Goal: Find specific page/section: Find specific page/section

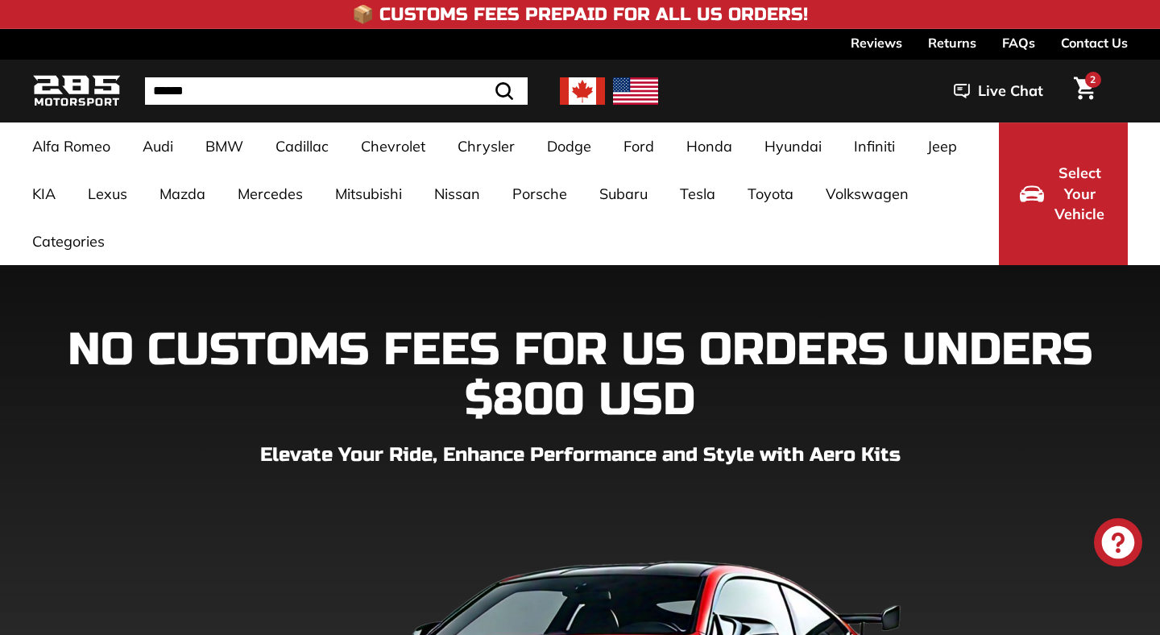
click at [62, 77] on img at bounding box center [76, 91] width 89 height 38
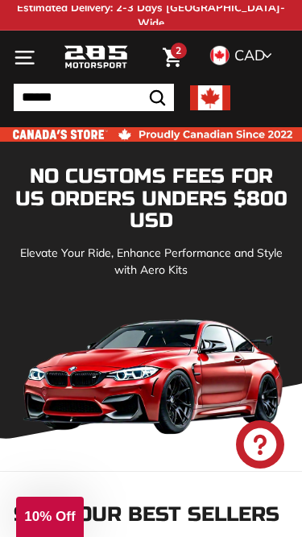
click at [22, 63] on icon "." at bounding box center [25, 63] width 18 height 0
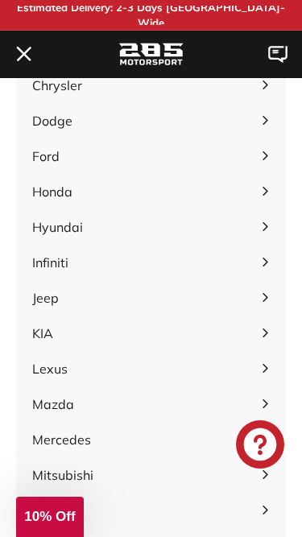
scroll to position [252, 0]
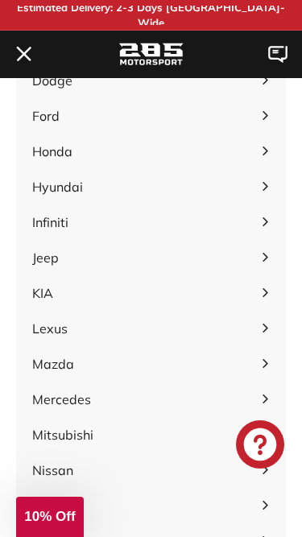
click at [184, 301] on span "KIA" at bounding box center [142, 292] width 221 height 19
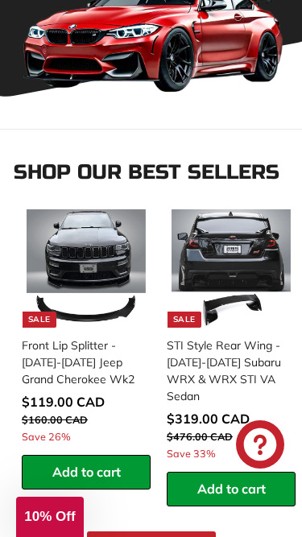
scroll to position [0, 0]
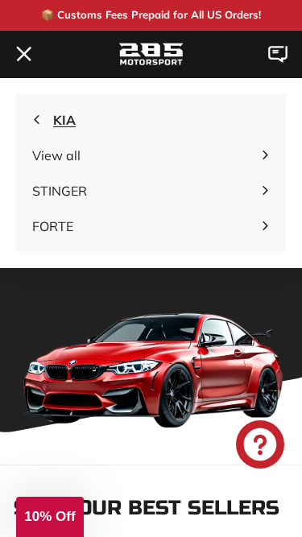
click at [29, 124] on span "KIA" at bounding box center [151, 119] width 270 height 35
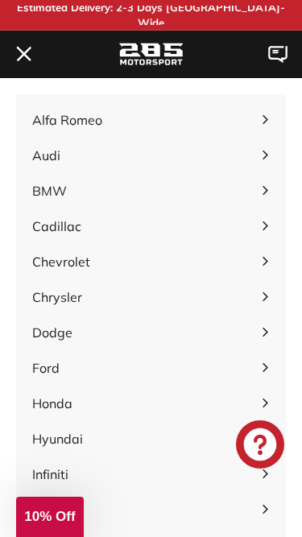
click at [27, 72] on button ". . . Site navigation" at bounding box center [25, 55] width 38 height 48
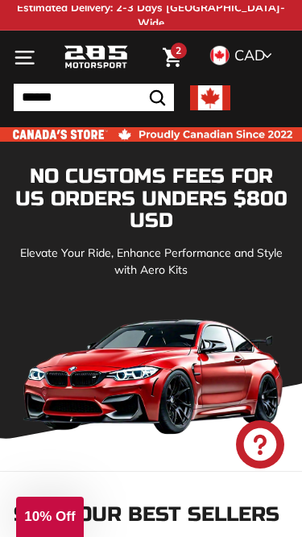
click at [14, 55] on icon ". . ." at bounding box center [25, 58] width 22 height 22
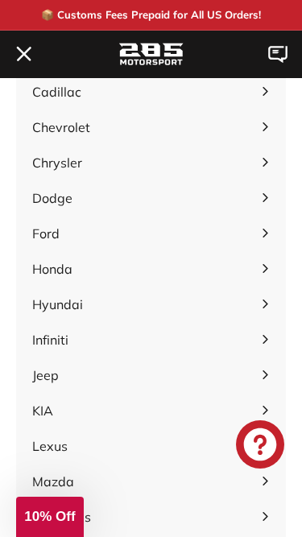
scroll to position [141, 0]
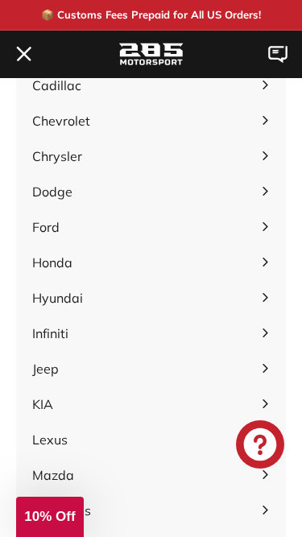
click at [102, 411] on span "KIA" at bounding box center [142, 404] width 221 height 19
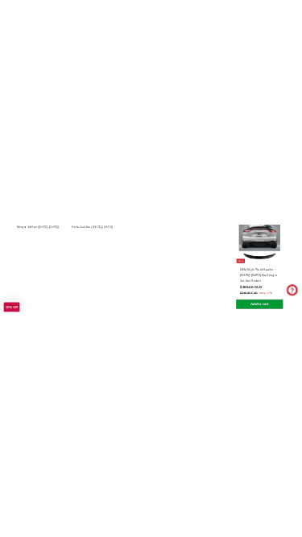
scroll to position [0, 0]
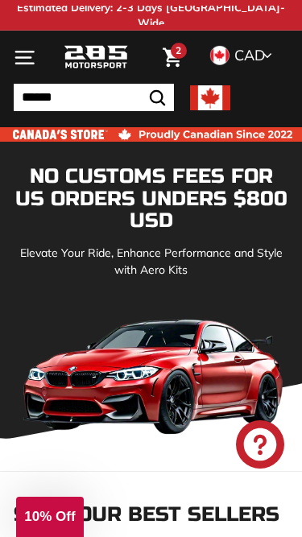
click at [32, 69] on button ". . . Site navigation" at bounding box center [25, 58] width 38 height 48
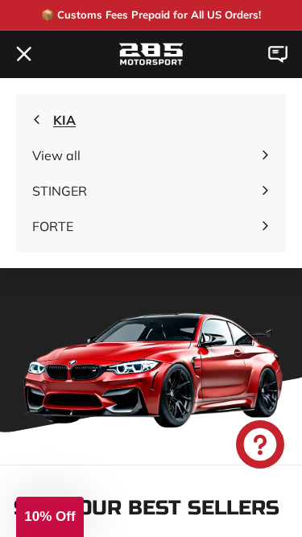
click at [36, 119] on icon "button" at bounding box center [36, 119] width 9 height 9
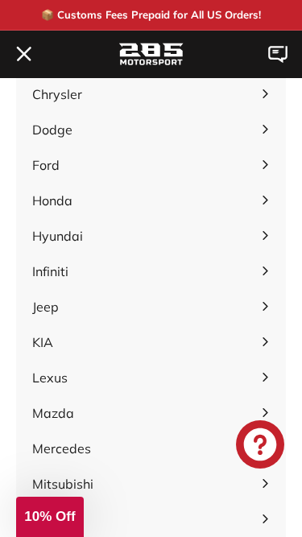
scroll to position [205, 0]
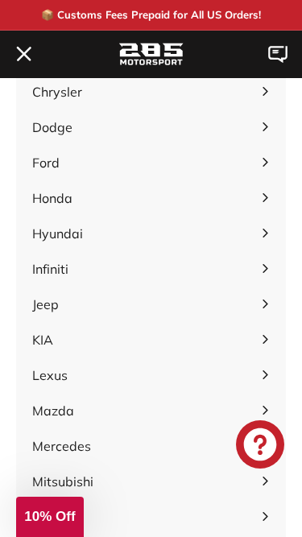
click at [119, 341] on span "KIA" at bounding box center [142, 339] width 221 height 19
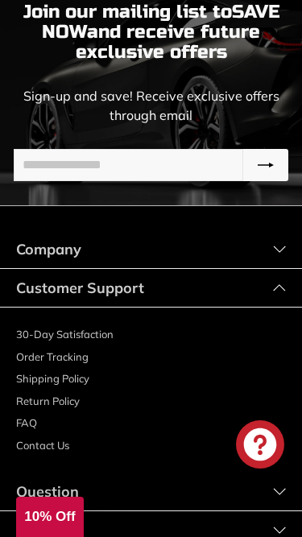
scroll to position [3970, 0]
